Goal: Information Seeking & Learning: Learn about a topic

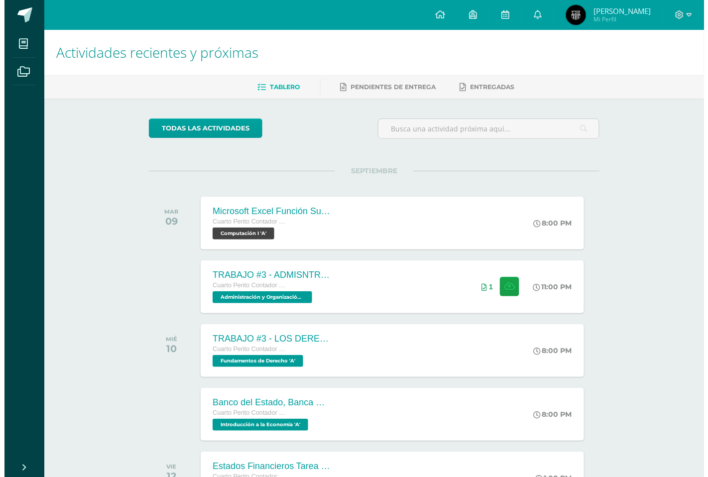
scroll to position [55, 0]
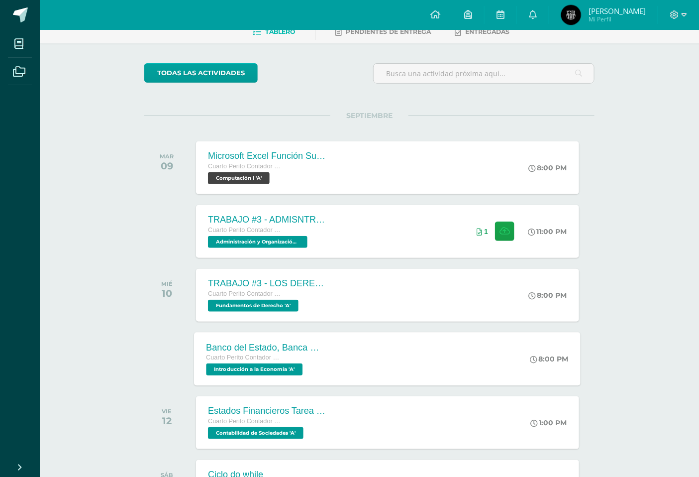
click at [318, 352] on div "Cuarto Perito Contador con Orientación en Computación" at bounding box center [267, 357] width 120 height 11
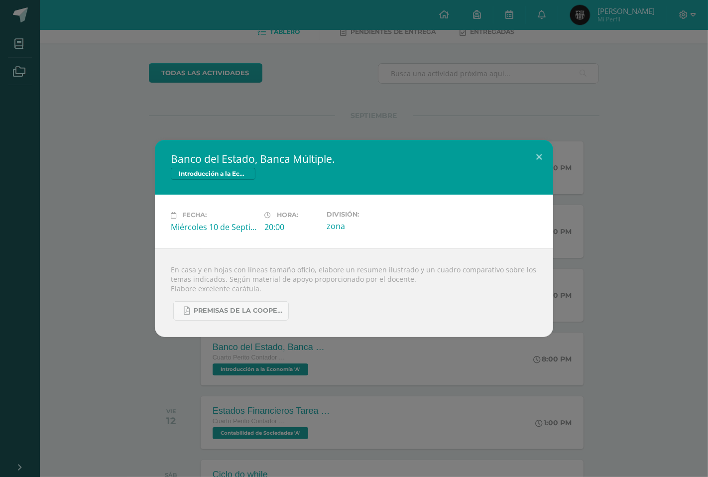
click at [296, 146] on div "Banco del Estado, Banca Múltiple. Introducción a la Economía" at bounding box center [354, 167] width 398 height 55
click at [333, 111] on div "Banco del Estado, Banca Múltiple. Introducción a la Economía Fecha: Miércoles 1…" at bounding box center [354, 238] width 708 height 477
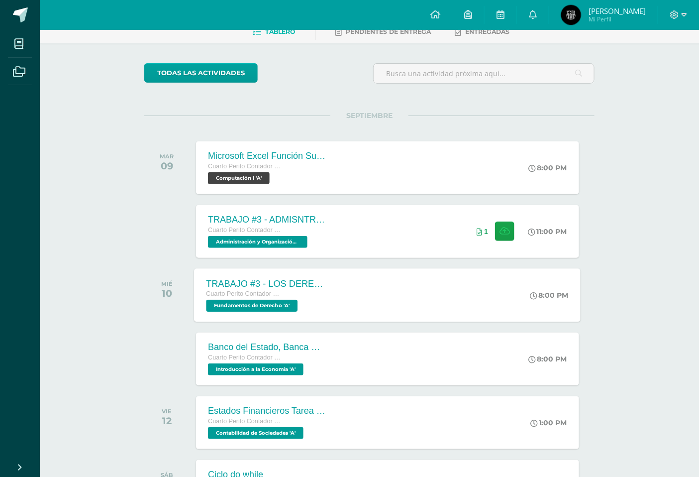
click at [337, 281] on div "TRABAJO #3 - LOS DERECHOS HUMANOS Cuarto Perito Contador con Orientación en Com…" at bounding box center [267, 294] width 145 height 53
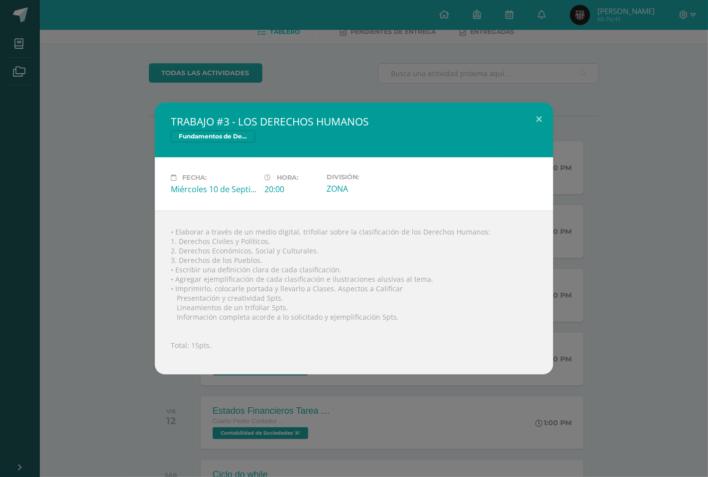
click at [343, 476] on div "TRABAJO #3 - LOS DERECHOS HUMANOS Fundamentos de Derecho Fecha: Miércoles 10 de…" at bounding box center [354, 238] width 708 height 477
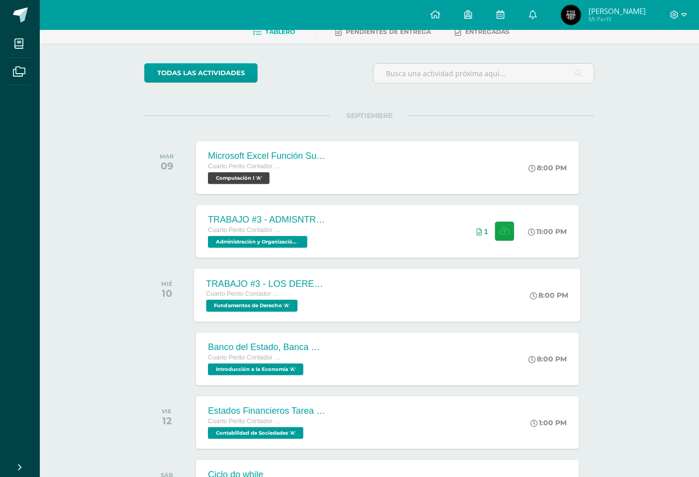
click at [343, 298] on div "TRABAJO #3 - LOS DERECHOS HUMANOS Cuarto Perito Contador con Orientación en Com…" at bounding box center [388, 294] width 387 height 53
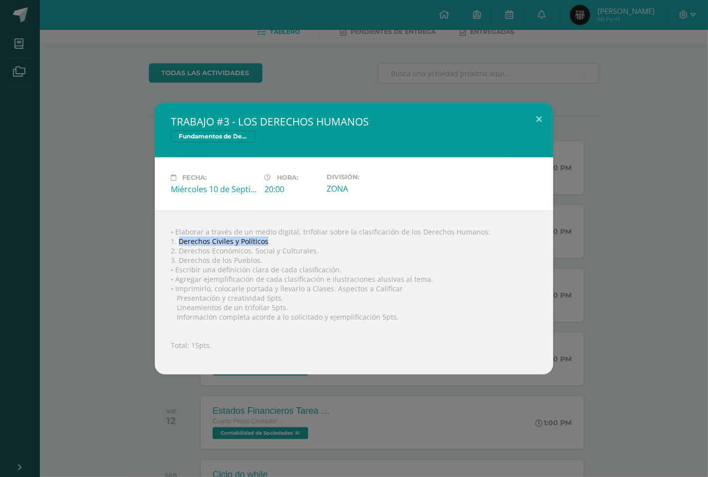
drag, startPoint x: 265, startPoint y: 243, endPoint x: 178, endPoint y: 240, distance: 87.2
click at [178, 240] on div "• Elaborar a través de un medio digital, trifoliar sobre la clasificación de lo…" at bounding box center [354, 293] width 398 height 164
copy div "Derechos Civiles y Políticos"
drag, startPoint x: 313, startPoint y: 250, endPoint x: 178, endPoint y: 252, distance: 134.9
click at [178, 252] on div "• Elaborar a través de un medio digital, trifoliar sobre la clasificación de lo…" at bounding box center [354, 293] width 398 height 164
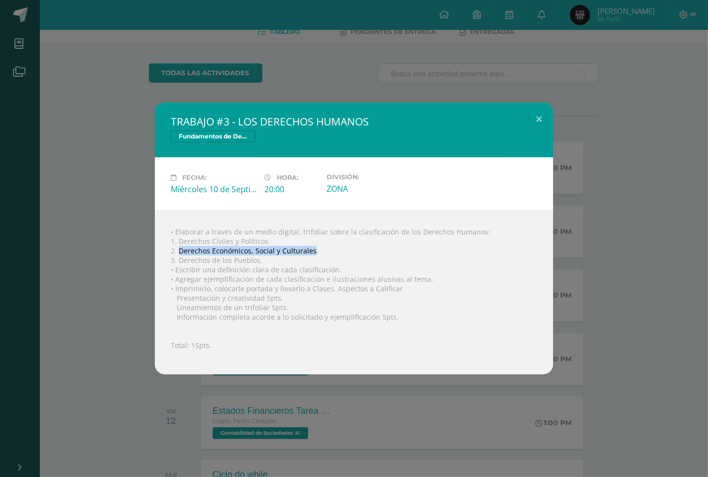
click at [178, 252] on div "• Elaborar a través de un medio digital, trifoliar sobre la clasificación de lo…" at bounding box center [354, 293] width 398 height 164
drag, startPoint x: 179, startPoint y: 253, endPoint x: 319, endPoint y: 250, distance: 139.4
click at [319, 250] on div "• Elaborar a través de un medio digital, trifoliar sobre la clasificación de lo…" at bounding box center [354, 293] width 398 height 164
copy div "Derechos Económicos, Social y Culturales."
drag, startPoint x: 262, startPoint y: 259, endPoint x: 179, endPoint y: 265, distance: 83.4
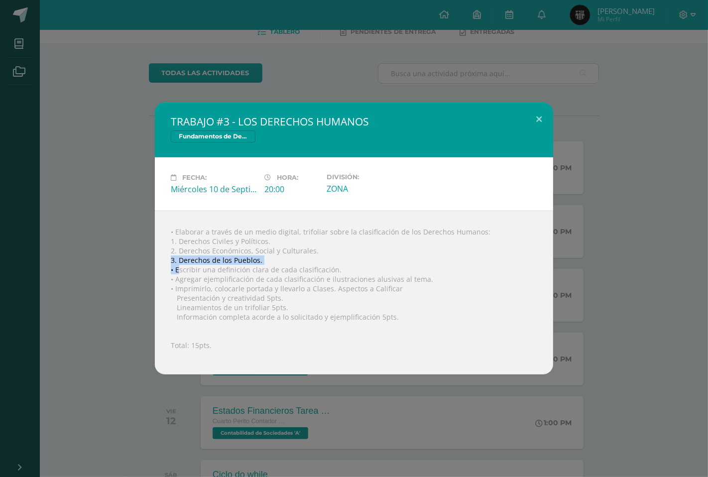
click at [179, 265] on div "• Elaborar a través de un medio digital, trifoliar sobre la clasificación de lo…" at bounding box center [354, 293] width 398 height 164
drag, startPoint x: 178, startPoint y: 261, endPoint x: 262, endPoint y: 263, distance: 84.1
click at [262, 263] on div "• Elaborar a través de un medio digital, trifoliar sobre la clasificación de lo…" at bounding box center [354, 293] width 398 height 164
copy div "Derechos de los Pueblos."
